Goal: Communication & Community: Answer question/provide support

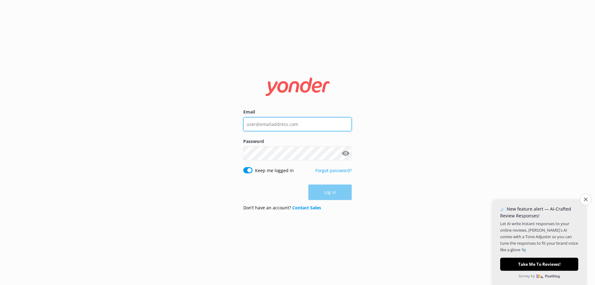
type input "[EMAIL_ADDRESS][DOMAIN_NAME]"
click at [471, 126] on div "Email [EMAIL_ADDRESS][DOMAIN_NAME] Password Show password Keep me logged in For…" at bounding box center [297, 142] width 595 height 285
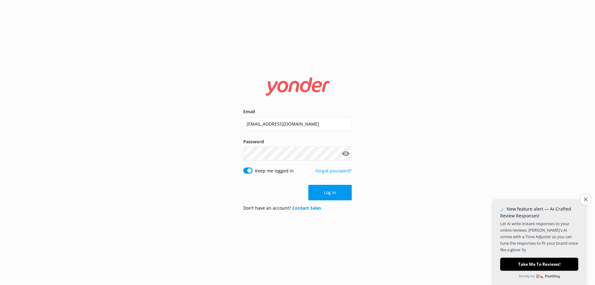
click at [582, 202] on button "Close survey" at bounding box center [586, 199] width 12 height 12
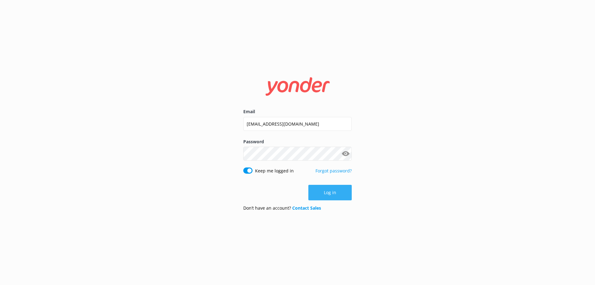
click at [333, 188] on button "Log in" at bounding box center [329, 192] width 43 height 15
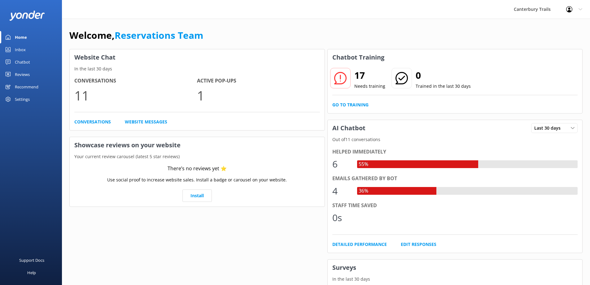
click at [24, 49] on div "Inbox" at bounding box center [20, 49] width 11 height 12
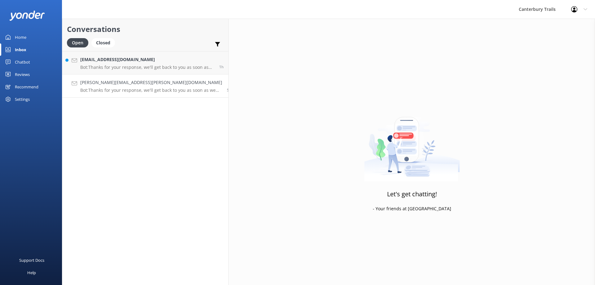
click at [130, 86] on div "[PERSON_NAME][EMAIL_ADDRESS][PERSON_NAME][DOMAIN_NAME] Bot: Thanks for your res…" at bounding box center [151, 86] width 142 height 14
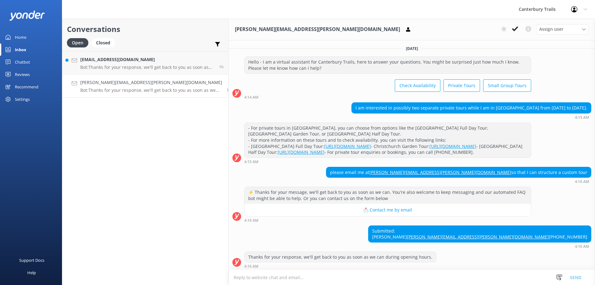
scroll to position [26, 0]
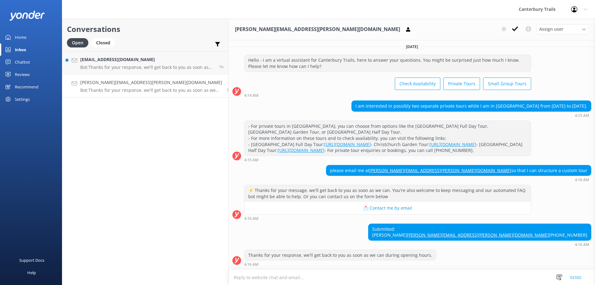
click at [316, 165] on div "please email me at [PERSON_NAME][EMAIL_ADDRESS][PERSON_NAME][DOMAIN_NAME] so th…" at bounding box center [412, 173] width 366 height 17
click at [138, 134] on div "Conversations Open Closed Important Converted Assigned to me Unassigned [EMAIL_…" at bounding box center [145, 152] width 167 height 266
click at [166, 63] on div "[EMAIL_ADDRESS][DOMAIN_NAME] Bot: Thanks for your response, we'll get back to y…" at bounding box center [147, 62] width 134 height 13
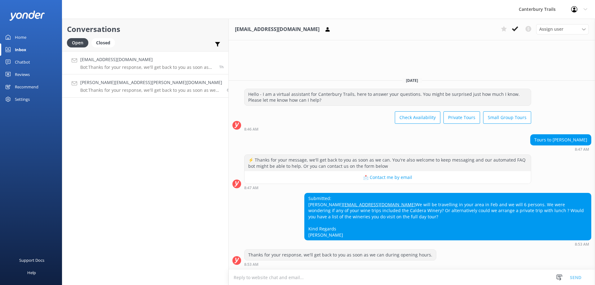
click at [164, 89] on p "Bot: Thanks for your response, we'll get back to you as soon as we can during o…" at bounding box center [151, 90] width 142 height 6
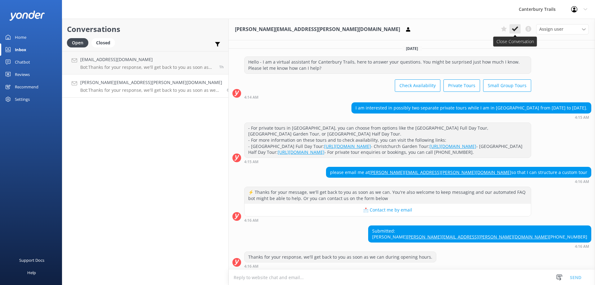
click at [516, 31] on icon at bounding box center [515, 29] width 6 height 6
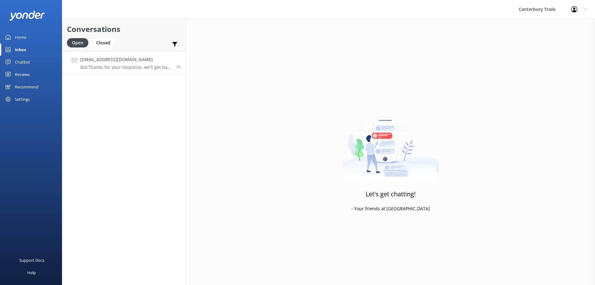
click at [147, 60] on h4 "[EMAIL_ADDRESS][DOMAIN_NAME]" at bounding box center [125, 59] width 91 height 7
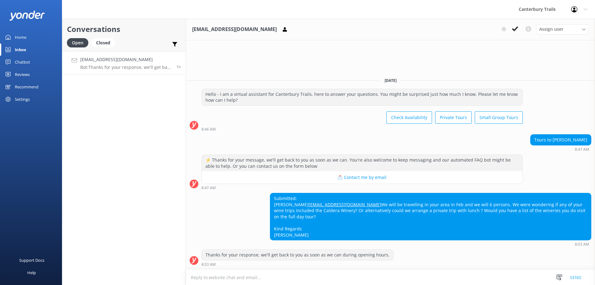
click at [216, 275] on textarea at bounding box center [390, 277] width 409 height 15
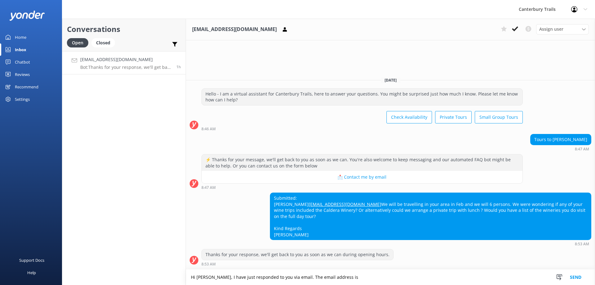
click at [360, 280] on textarea "Hi [PERSON_NAME], I have just responded to you via email. The email address is" at bounding box center [390, 276] width 409 height 15
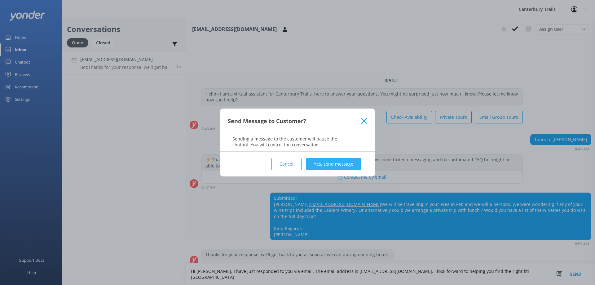
type textarea "Hi [PERSON_NAME], I have just responded to you via email. The email address is …"
click at [332, 161] on button "Yes, send message" at bounding box center [333, 164] width 55 height 12
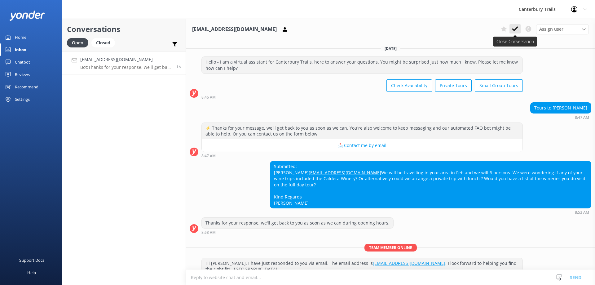
click at [515, 32] on button at bounding box center [515, 28] width 11 height 9
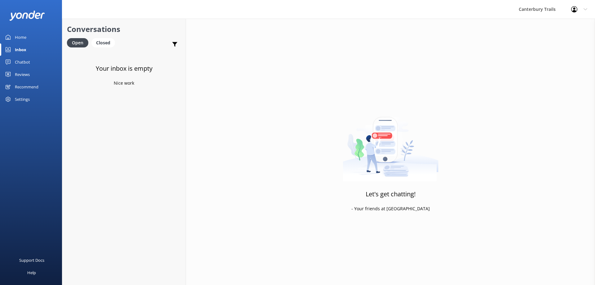
click at [22, 49] on div "Inbox" at bounding box center [20, 49] width 11 height 12
click at [104, 39] on div "Closed" at bounding box center [103, 42] width 24 height 9
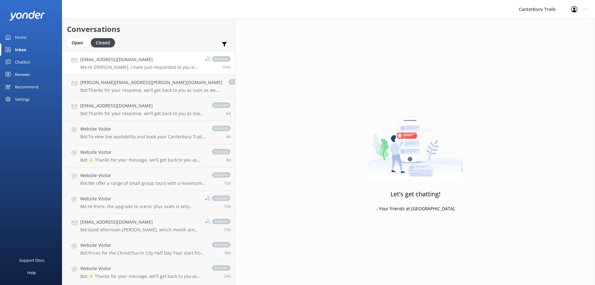
click at [135, 67] on p "Me: Hi [PERSON_NAME], I have just responded to you via email. The email address…" at bounding box center [140, 67] width 120 height 6
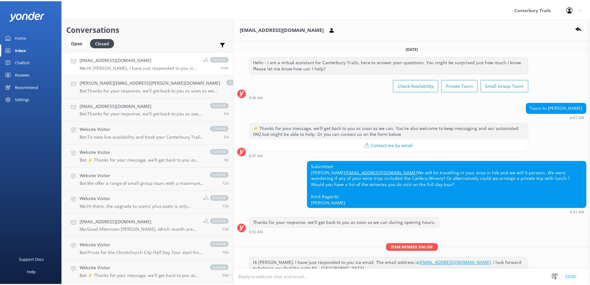
scroll to position [28, 0]
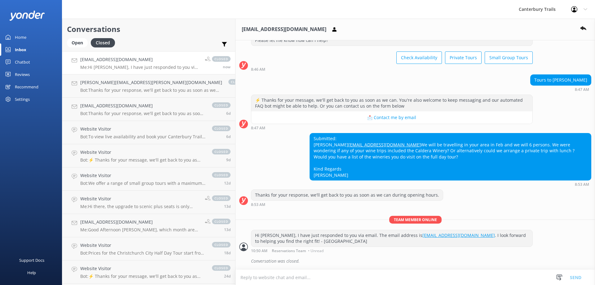
click at [19, 39] on div "Home" at bounding box center [20, 37] width 11 height 12
